Goal: Use online tool/utility: Utilize a website feature to perform a specific function

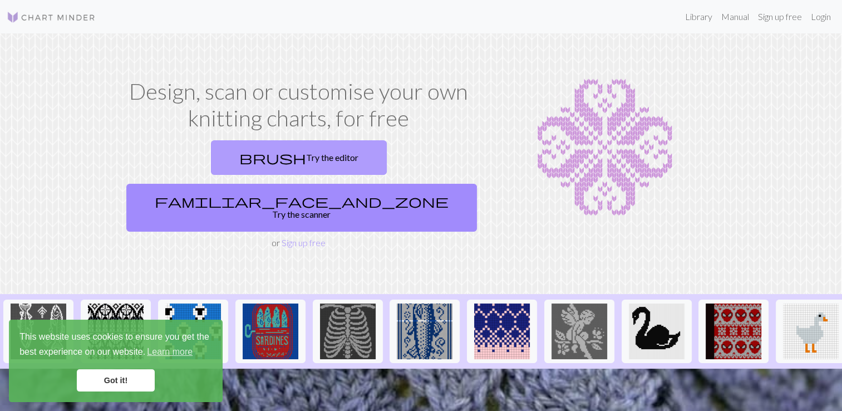
click at [221, 153] on link "brush Try the editor" at bounding box center [299, 157] width 176 height 35
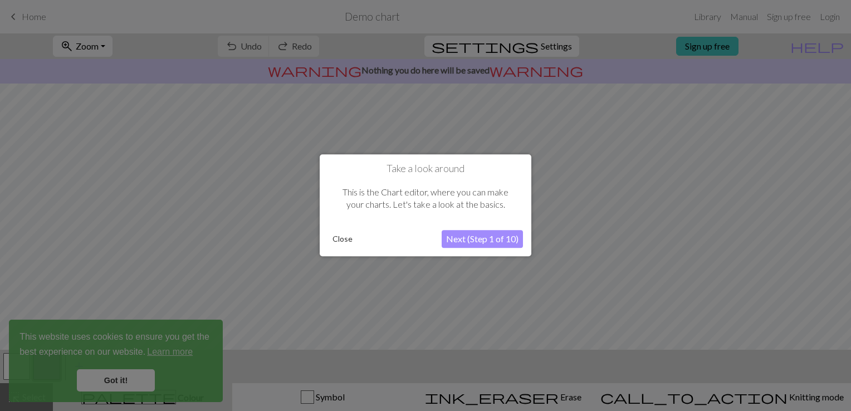
click at [486, 238] on button "Next (Step 1 of 10)" at bounding box center [482, 240] width 81 height 18
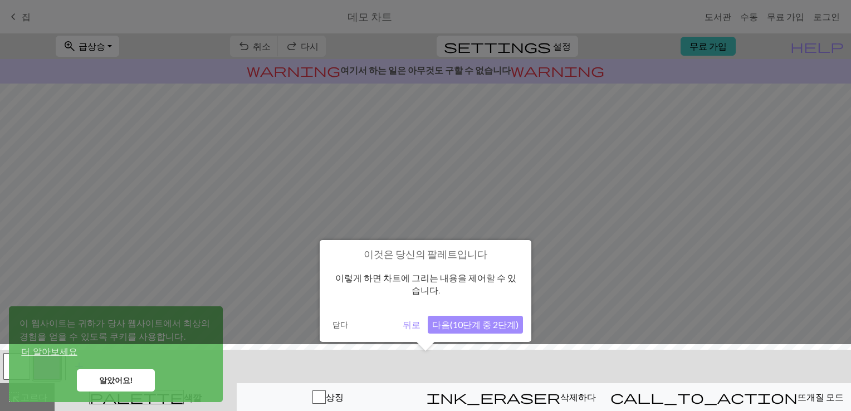
click at [490, 330] on button "다음(10단계 중 2단계)" at bounding box center [475, 325] width 95 height 18
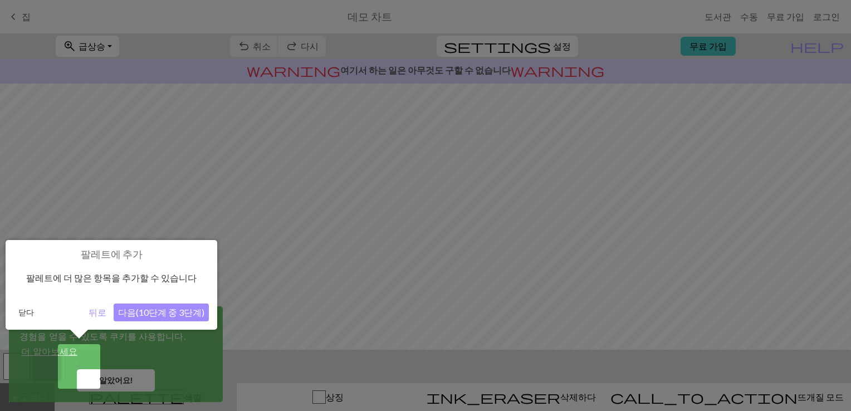
click at [164, 315] on button "다음(10단계 중 3단계)" at bounding box center [161, 312] width 95 height 18
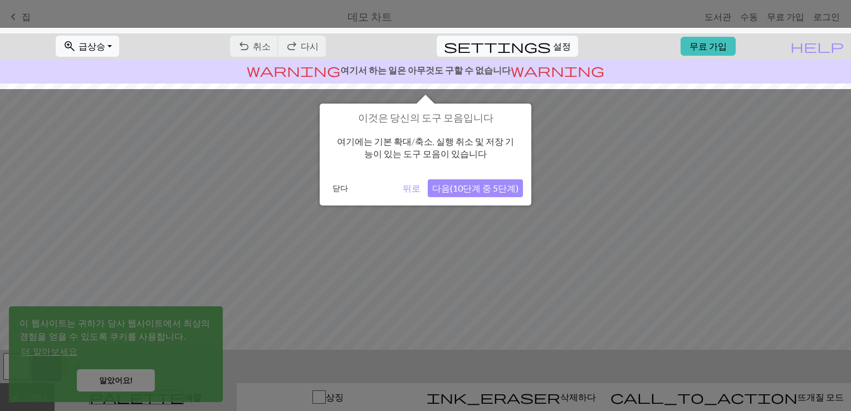
click at [474, 184] on button "다음(10단계 중 5단계)" at bounding box center [475, 188] width 95 height 18
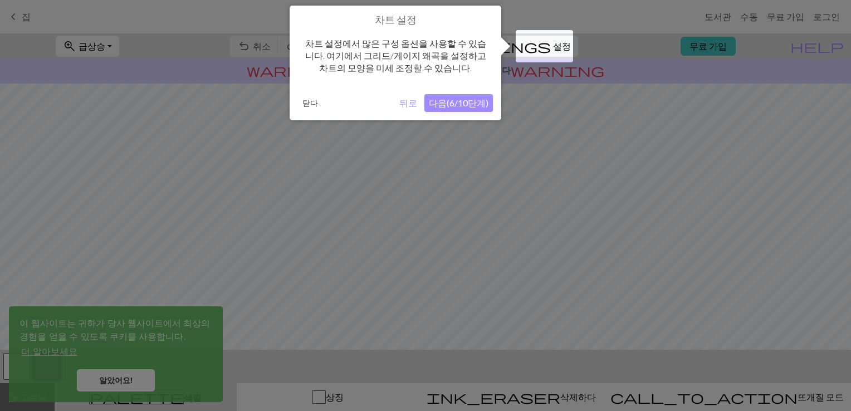
click at [442, 106] on button "다음(6/10단계)" at bounding box center [458, 103] width 68 height 18
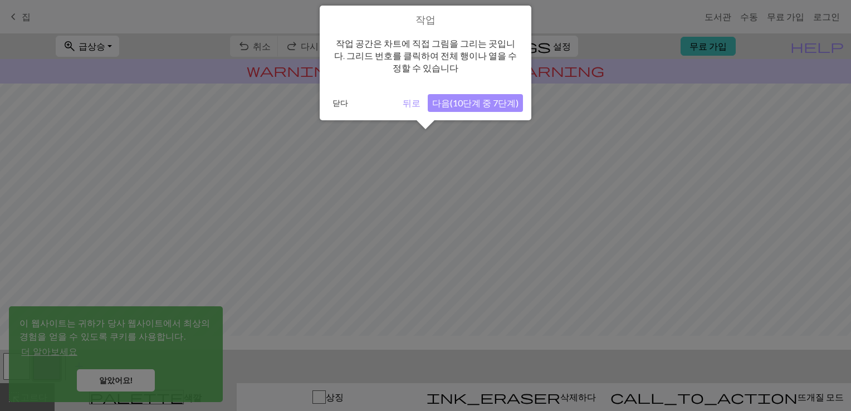
scroll to position [66, 0]
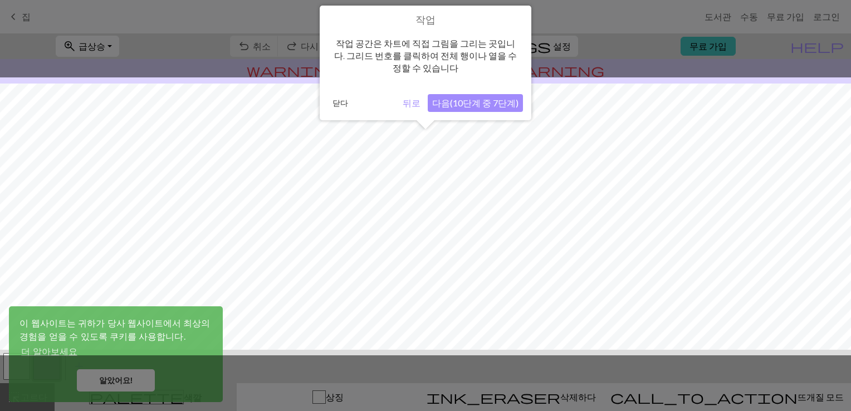
click at [449, 104] on button "다음(10단계 중 7단계)" at bounding box center [475, 103] width 95 height 18
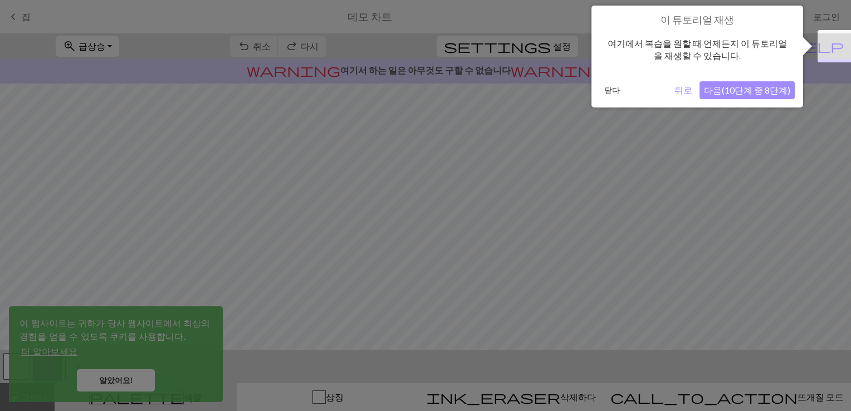
click at [682, 95] on button "뒤로" at bounding box center [683, 90] width 27 height 18
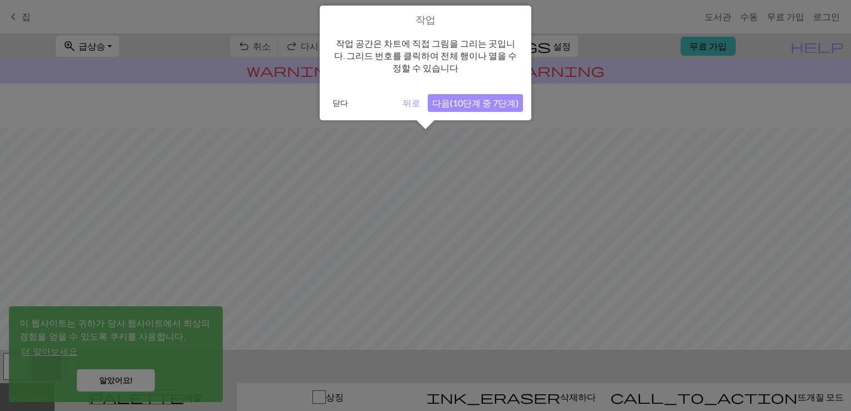
scroll to position [133, 0]
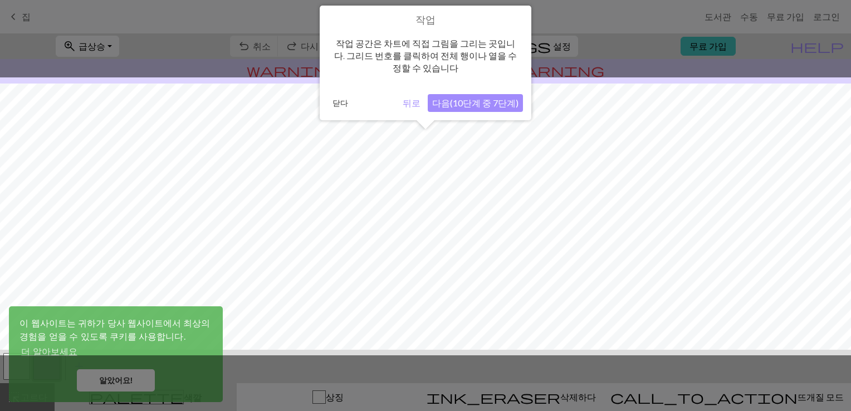
click at [478, 101] on button "다음(10단계 중 7단계)" at bounding box center [475, 103] width 95 height 18
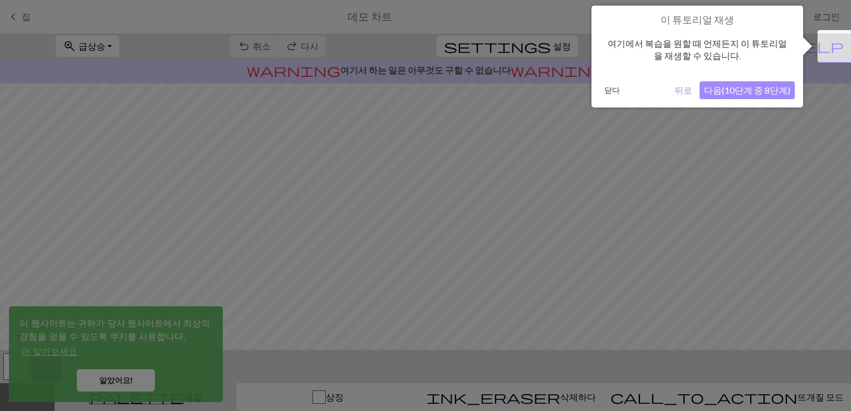
click at [683, 92] on button "뒤로" at bounding box center [683, 90] width 27 height 18
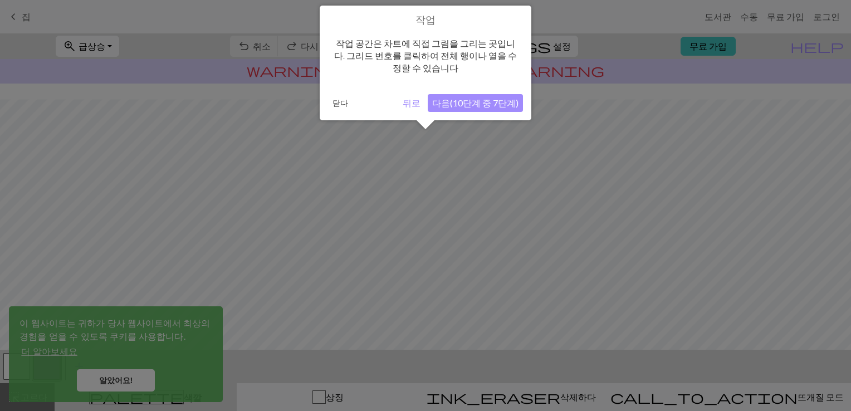
scroll to position [148, 0]
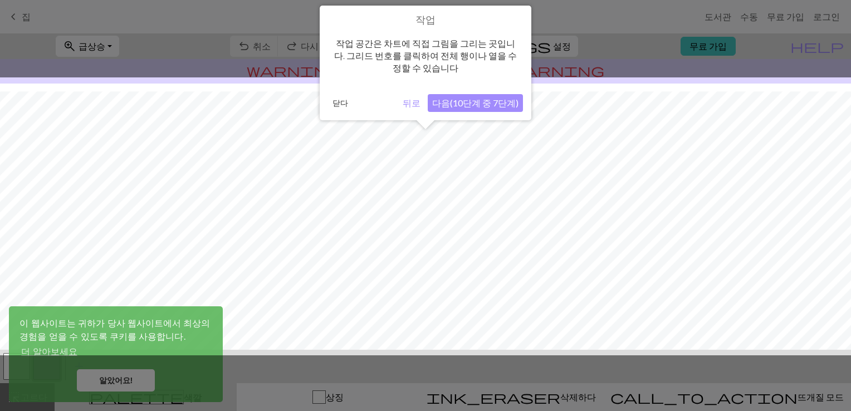
click at [472, 105] on button "다음(10단계 중 7단계)" at bounding box center [475, 103] width 95 height 18
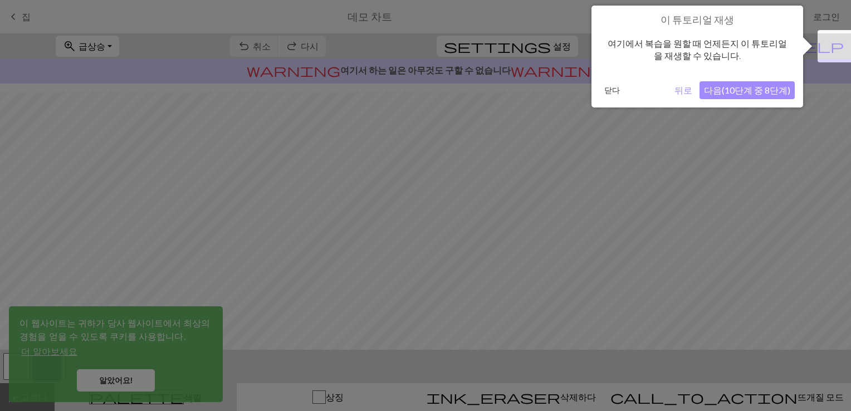
click at [610, 87] on button "닫다" at bounding box center [612, 90] width 24 height 17
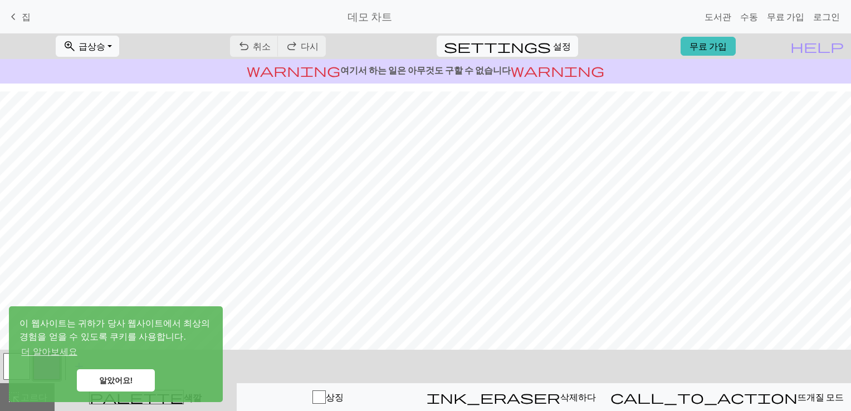
click at [96, 375] on link "알았어요!" at bounding box center [116, 380] width 78 height 22
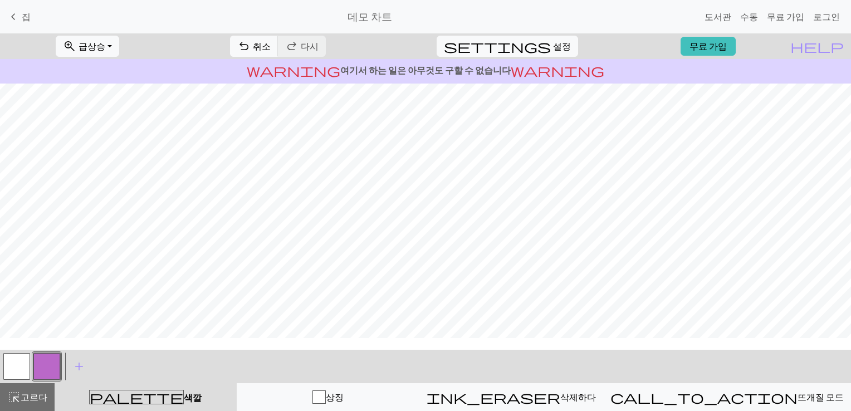
scroll to position [0, 0]
click at [18, 363] on button "button" at bounding box center [16, 366] width 27 height 27
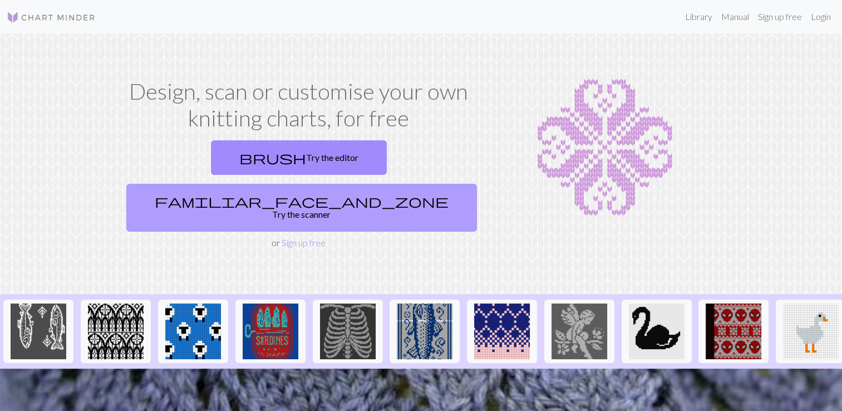
click at [390, 184] on link "familiar_face_and_zone Try the scanner" at bounding box center [301, 208] width 351 height 48
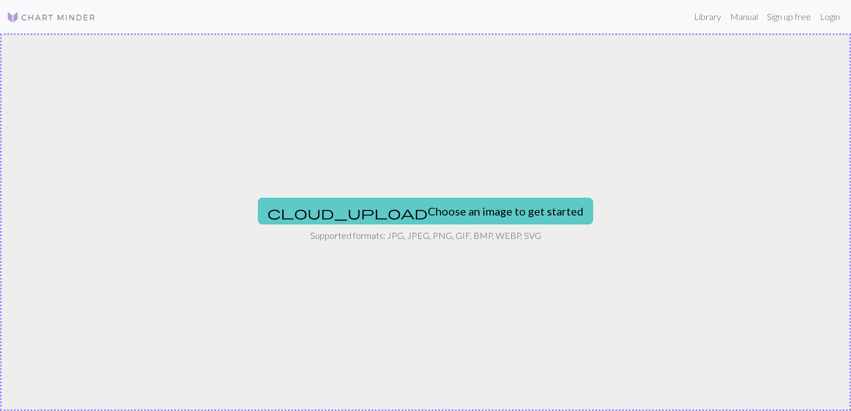
click at [440, 213] on button "cloud_upload Choose an image to get started" at bounding box center [425, 211] width 335 height 27
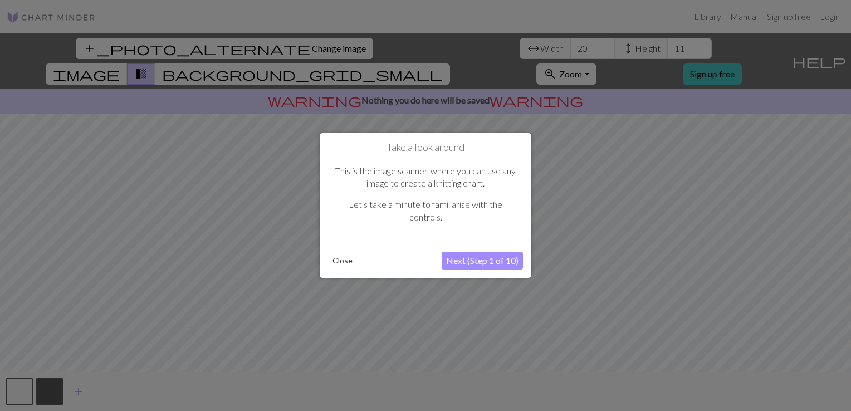
click at [338, 264] on button "Close" at bounding box center [342, 260] width 29 height 17
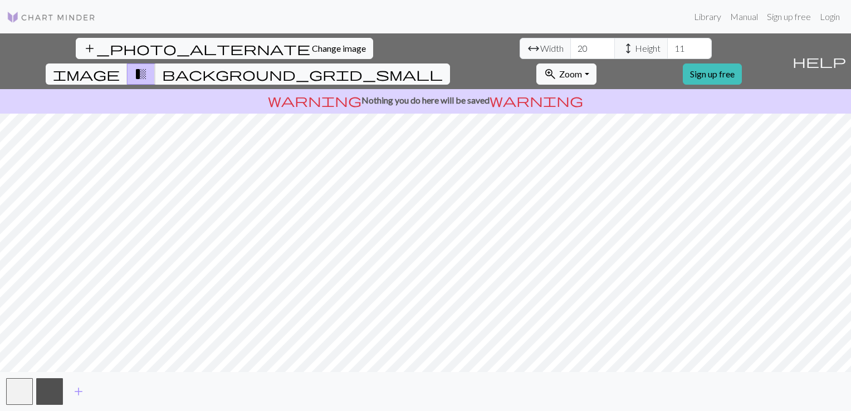
click at [27, 0] on html "Library Manual Sign up free Login add_photo_alternate Change image arrow_range …" at bounding box center [425, 205] width 851 height 411
click at [570, 51] on input "20" at bounding box center [592, 48] width 45 height 21
type input "2"
type input "1"
type input "70"
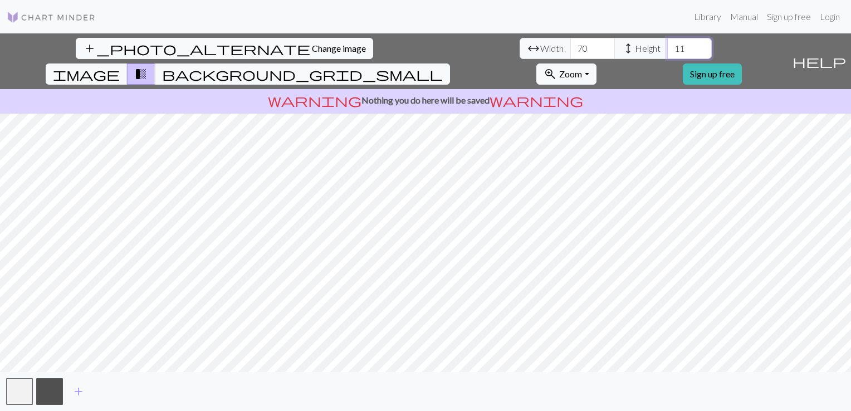
click at [667, 40] on input "11" at bounding box center [689, 48] width 45 height 21
type input "1"
type input "55"
click at [570, 51] on input "70" at bounding box center [592, 48] width 45 height 21
type input "7"
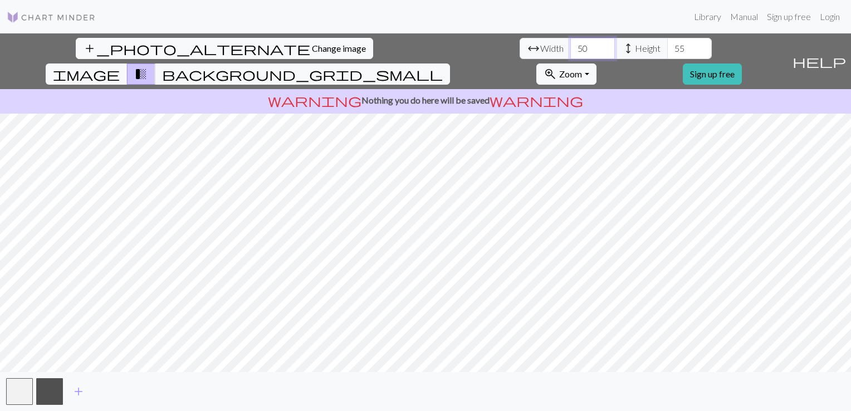
type input "50"
click at [667, 49] on input "55" at bounding box center [689, 48] width 45 height 21
type input "5"
type input "4"
type input "3"
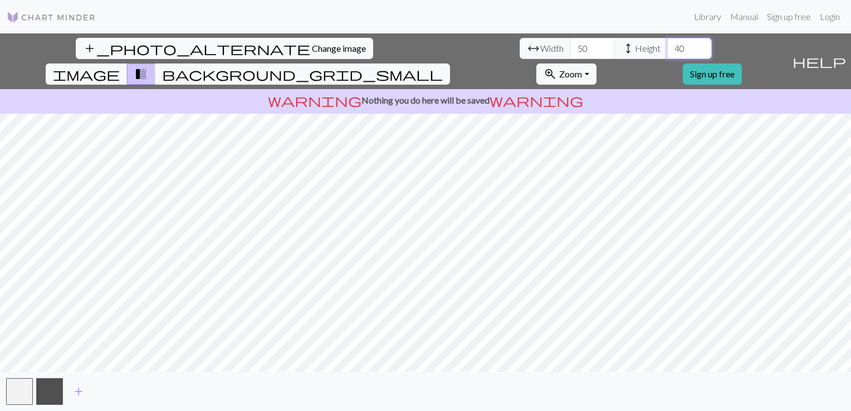
type input "4"
click at [166, 65] on div "add_photo_alternate Change image arrow_range Width 50 height Height 25 image tr…" at bounding box center [425, 222] width 851 height 378
click at [667, 46] on input "25" at bounding box center [689, 48] width 45 height 21
type input "2"
type input "45"
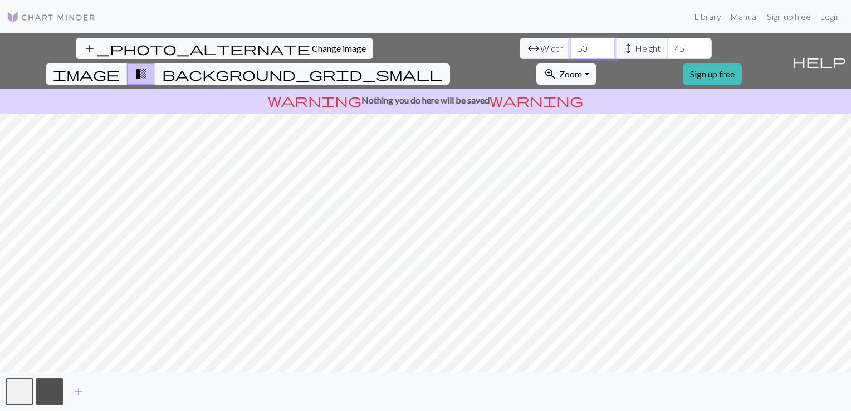
click at [570, 47] on input "50" at bounding box center [592, 48] width 45 height 21
type input "70"
click at [667, 52] on input "45" at bounding box center [689, 48] width 45 height 21
type input "55"
click at [570, 50] on input "70" at bounding box center [592, 48] width 45 height 21
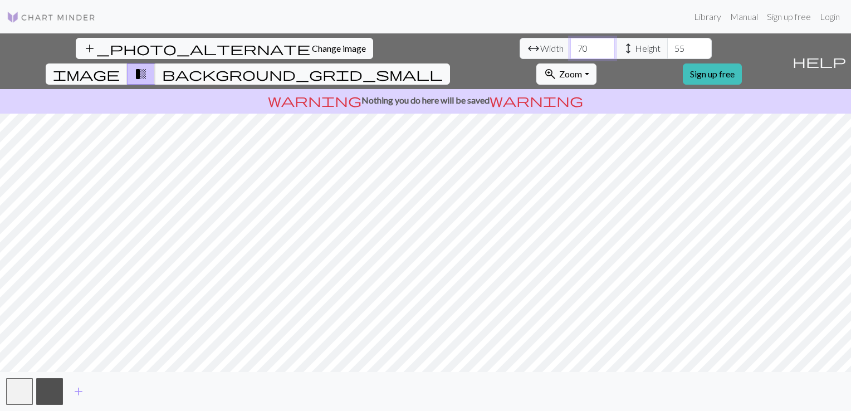
type input "7"
type input "100"
